Goal: Task Accomplishment & Management: Use online tool/utility

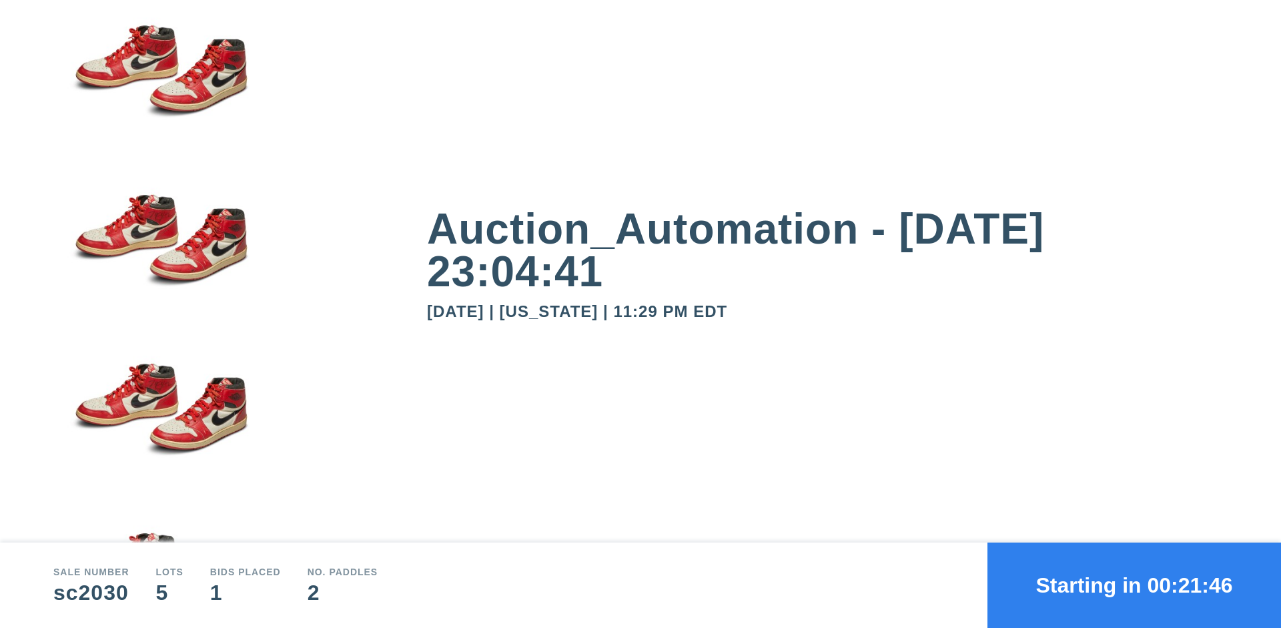
click at [1134, 585] on button "Starting in 00:21:46" at bounding box center [1134, 584] width 294 height 85
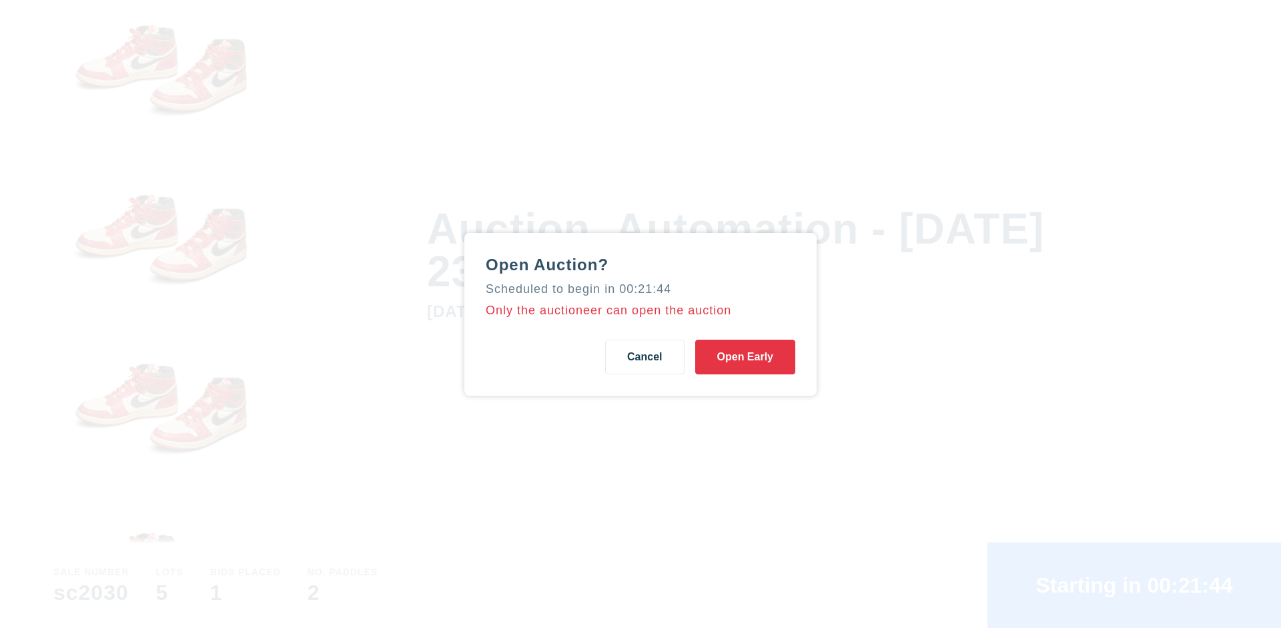
click at [745, 356] on button "Open Early" at bounding box center [745, 357] width 100 height 35
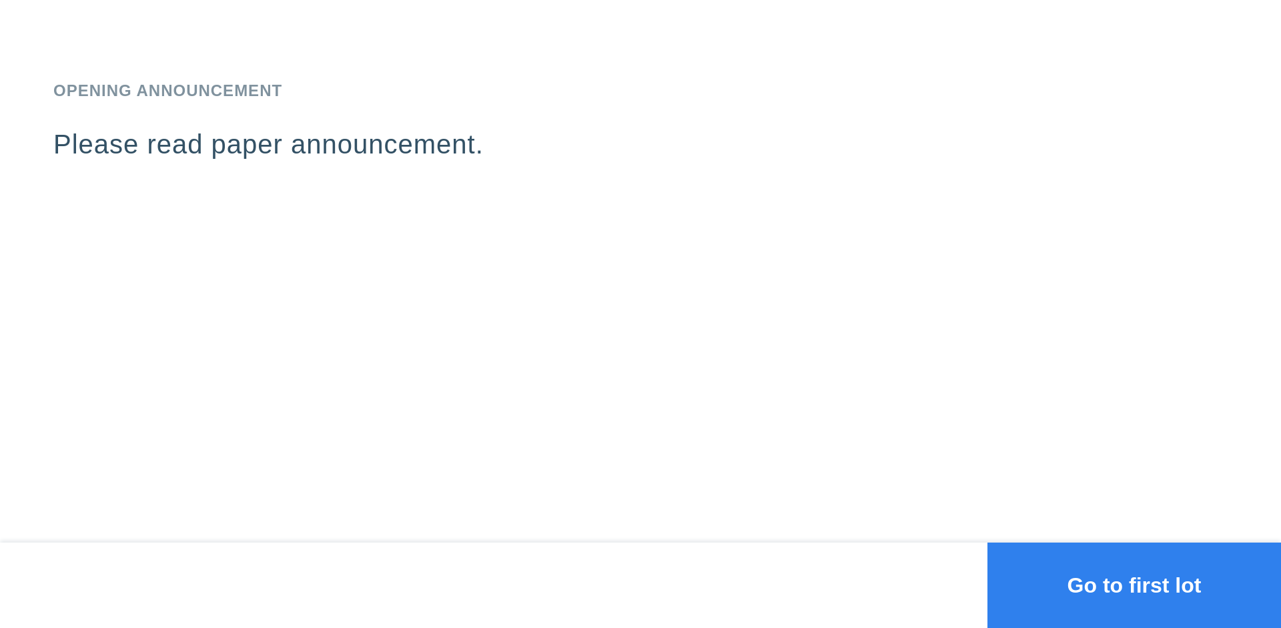
click at [1134, 585] on button "Go to first lot" at bounding box center [1134, 584] width 294 height 85
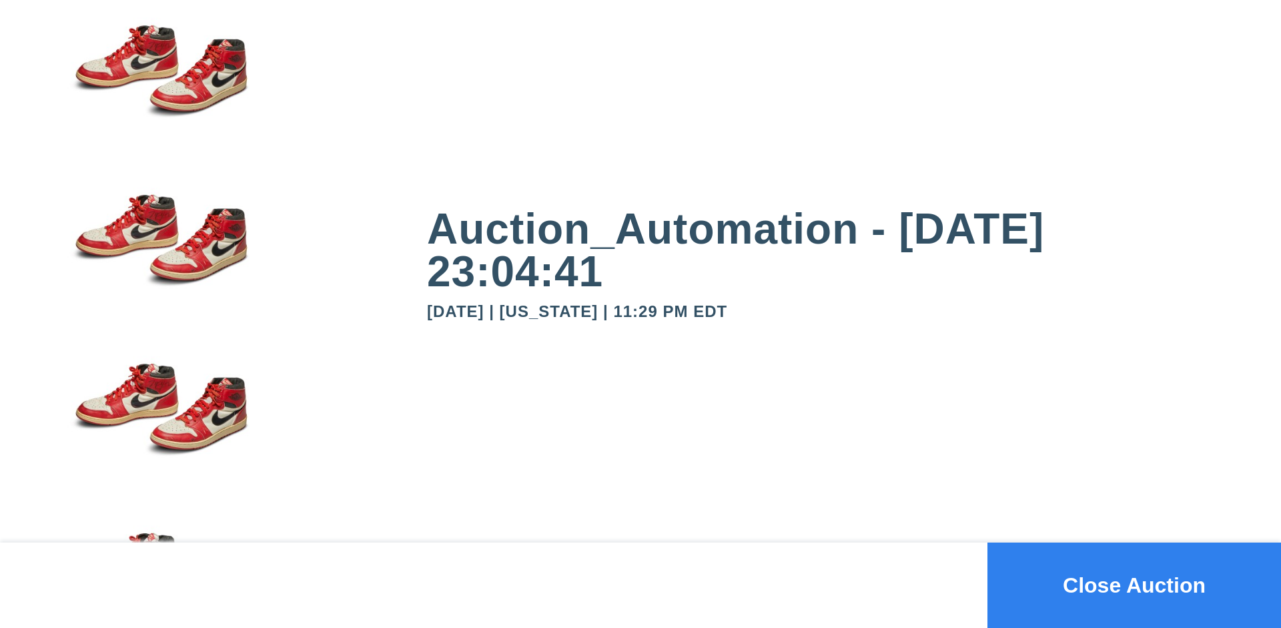
click at [1134, 585] on button "Close Auction" at bounding box center [1134, 584] width 294 height 85
